Goal: Transaction & Acquisition: Purchase product/service

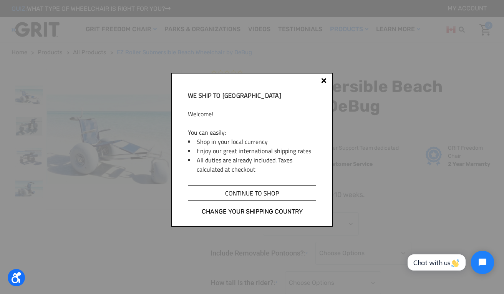
click at [249, 192] on input "Continue to shop" at bounding box center [252, 192] width 128 height 15
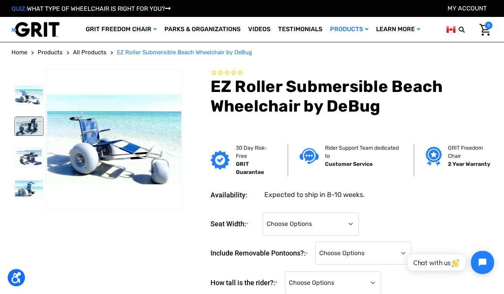
click at [20, 130] on img at bounding box center [29, 126] width 28 height 18
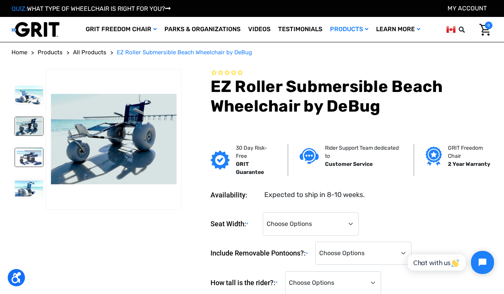
click at [33, 159] on img at bounding box center [29, 157] width 28 height 18
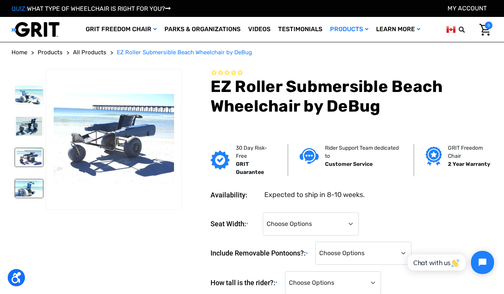
click at [33, 188] on img at bounding box center [29, 188] width 28 height 18
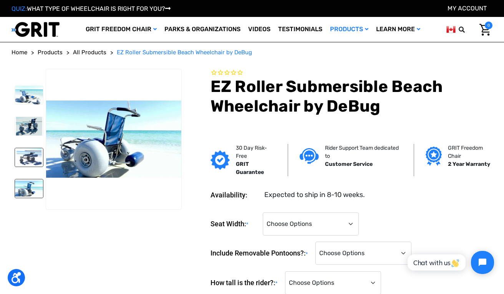
click at [25, 165] on img at bounding box center [29, 157] width 28 height 18
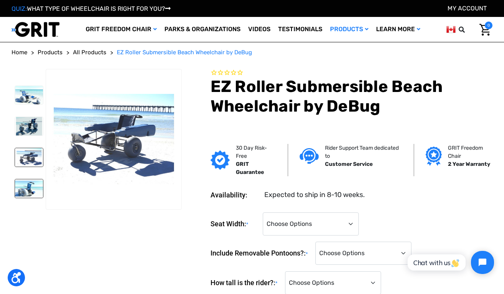
click at [31, 193] on img at bounding box center [29, 188] width 28 height 18
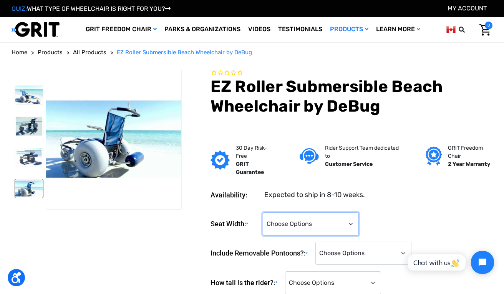
click at [309, 224] on select "Choose Options 14" 16" 18"" at bounding box center [311, 223] width 96 height 23
select select "701"
click at [263, 212] on select "Choose Options 14" 16" 18"" at bounding box center [311, 223] width 96 height 23
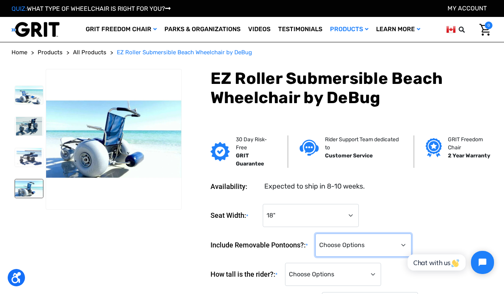
click at [363, 248] on select "Choose Options No Pontoons Yes, Include Removable Pontoons (+CA$‌905.00)" at bounding box center [364, 244] width 96 height 23
select select "717"
click at [318, 233] on select "Choose Options No Pontoons Yes, Include Removable Pontoons (+CA$‌905.00)" at bounding box center [364, 244] width 96 height 23
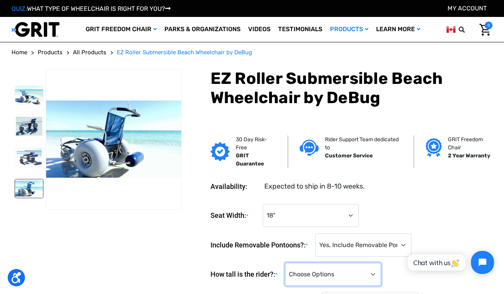
click at [326, 271] on select "Choose Options <4'0" 4'0" 4'1" 4'2" 4'3" 4'4" 4'5" 4'6" 4'7" 4'8" 4'9" 4'10" 4'…" at bounding box center [333, 274] width 96 height 23
select select "872"
click at [287, 263] on select "Choose Options <4'0" 4'0" 4'1" 4'2" 4'3" 4'4" 4'5" 4'6" 4'7" 4'8" 4'9" 4'10" 4'…" at bounding box center [333, 274] width 96 height 23
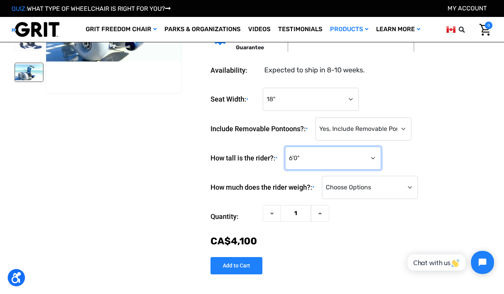
scroll to position [77, 0]
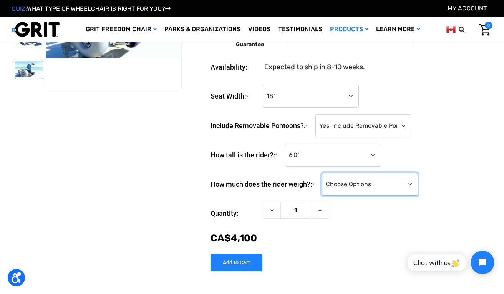
click at [348, 182] on select "Choose Options <100 lbs. 100-149 lbs. 150-199 lbs. 200-249 lbs. 250-299 lbs. 30…" at bounding box center [370, 184] width 96 height 23
select select "882"
click at [325, 173] on select "Choose Options <100 lbs. 100-149 lbs. 150-199 lbs. 200-249 lbs. 250-299 lbs. 30…" at bounding box center [370, 184] width 96 height 23
click at [367, 243] on div "Now: CA$‌4,100" at bounding box center [352, 238] width 282 height 15
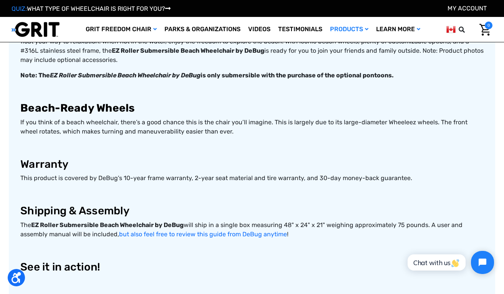
scroll to position [308, 0]
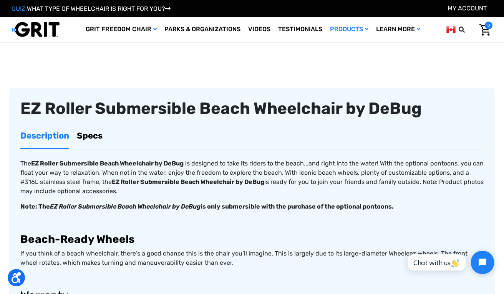
click at [90, 136] on link "Specs" at bounding box center [90, 135] width 26 height 24
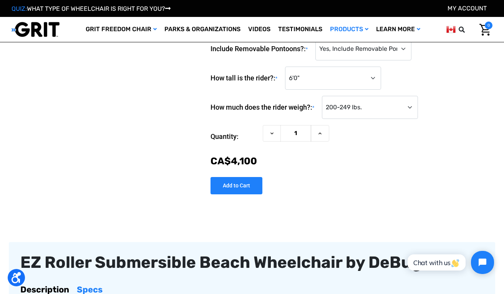
scroll to position [0, 0]
